Goal: Understand process/instructions: Learn how to perform a task or action

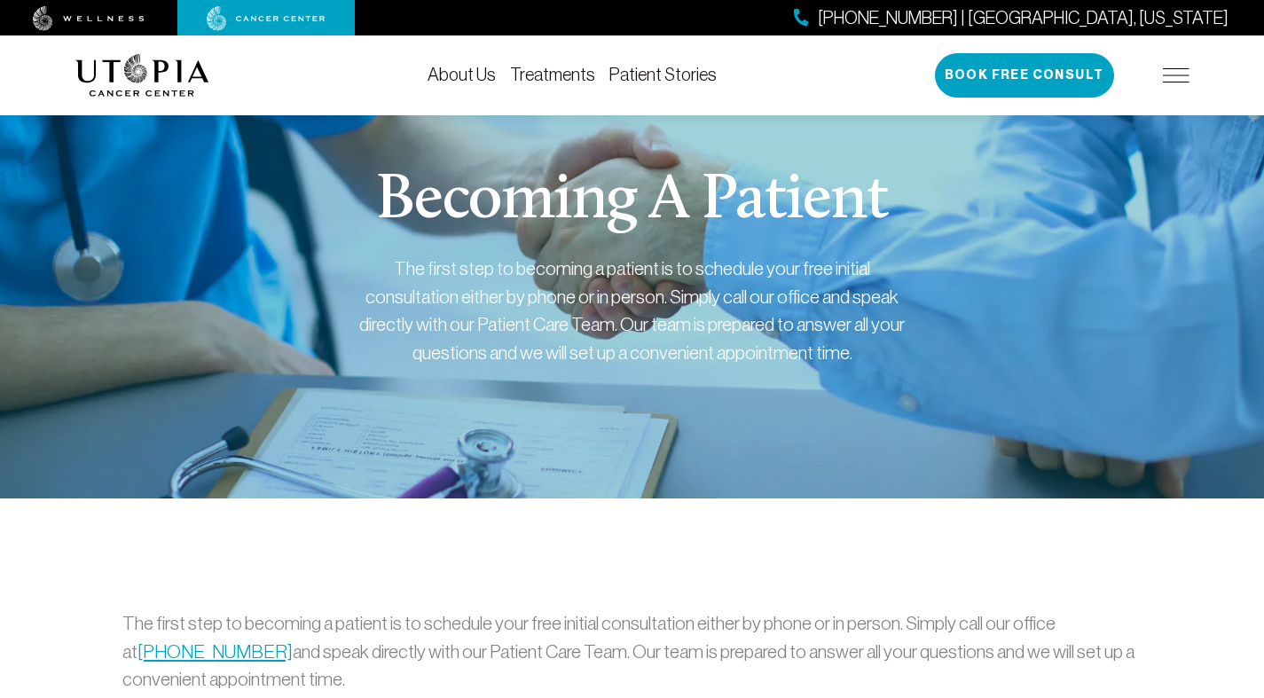
click at [856, 171] on h1 "Becoming A Patient" at bounding box center [631, 201] width 511 height 64
click at [699, 313] on div "The first step to becoming a patient is to schedule your free initial consultat…" at bounding box center [632, 311] width 550 height 112
click at [353, 339] on div "Becoming A Patient The first step to becoming a patient is to schedule your fre…" at bounding box center [632, 289] width 1114 height 419
click at [562, 440] on div "Becoming A Patient The first step to becoming a patient is to schedule your fre…" at bounding box center [632, 289] width 1114 height 419
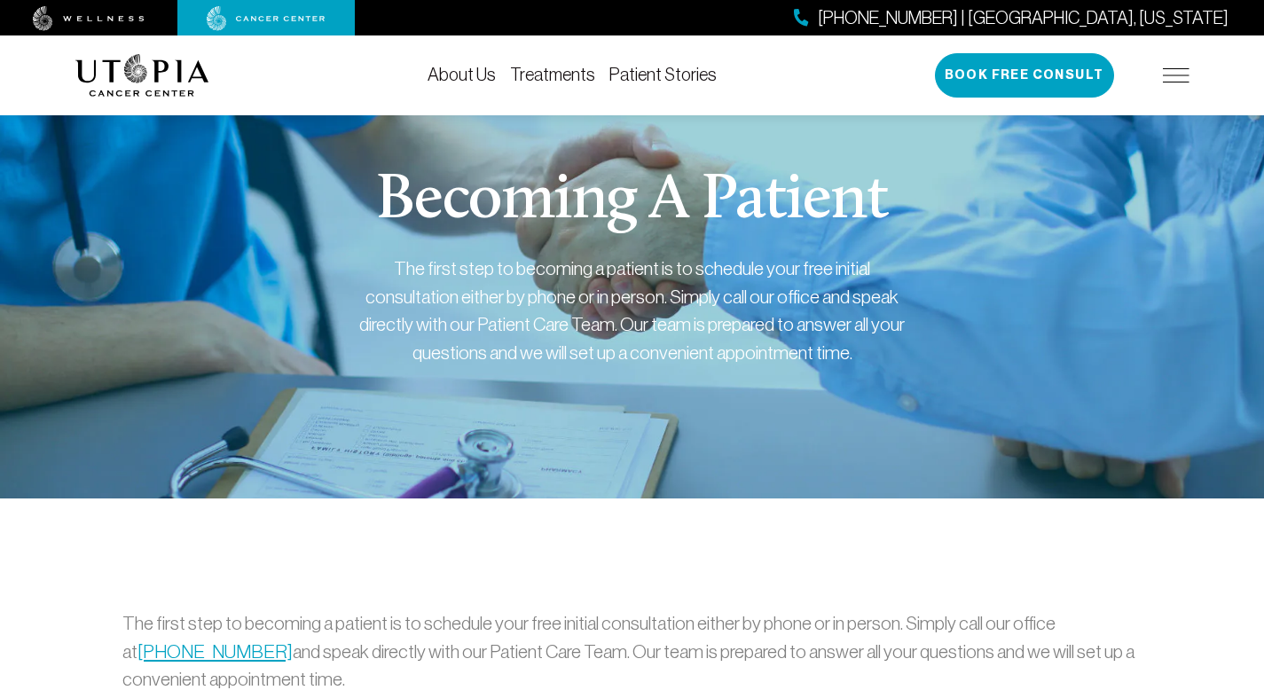
click at [208, 495] on div "Becoming A Patient The first step to becoming a patient is to schedule your fre…" at bounding box center [632, 289] width 1114 height 419
click at [603, 389] on div "Becoming A Patient The first step to becoming a patient is to schedule your fre…" at bounding box center [632, 289] width 1114 height 419
click at [633, 413] on div "Becoming A Patient The first step to becoming a patient is to schedule your fre…" at bounding box center [632, 289] width 1114 height 419
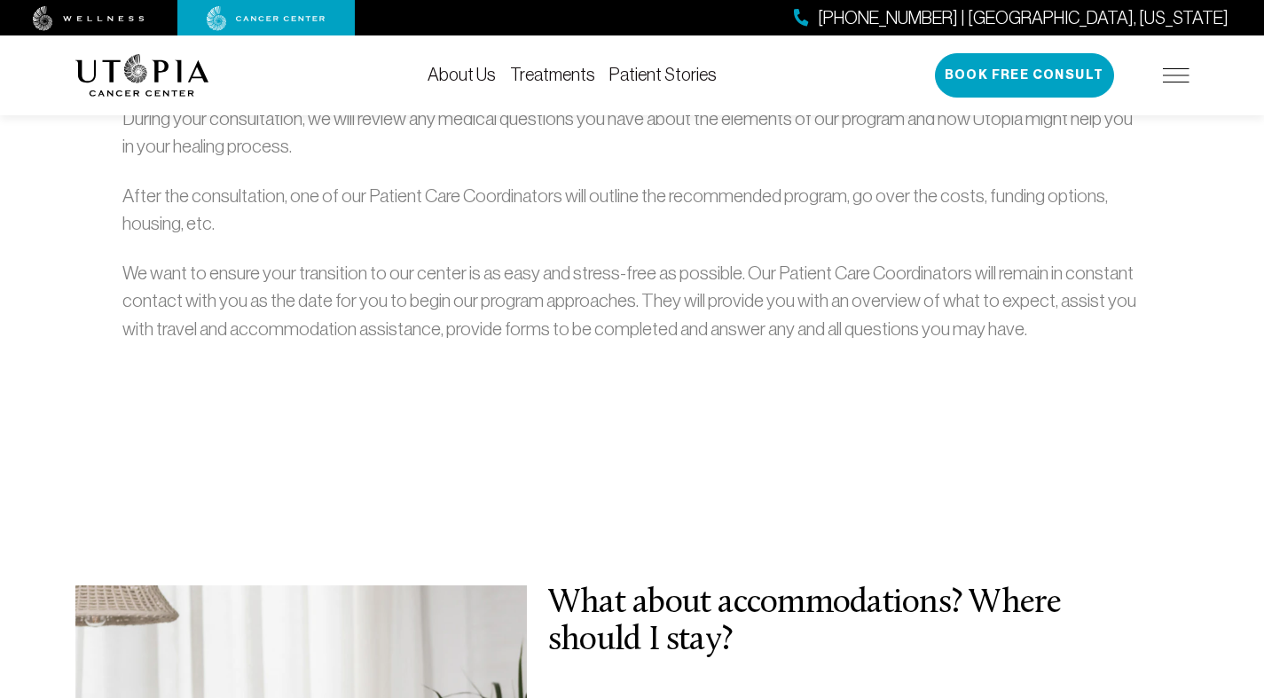
click at [889, 311] on p "We want to ensure your transition to our center is as easy and stress-free as p…" at bounding box center [631, 301] width 1019 height 84
